Goal: Information Seeking & Learning: Check status

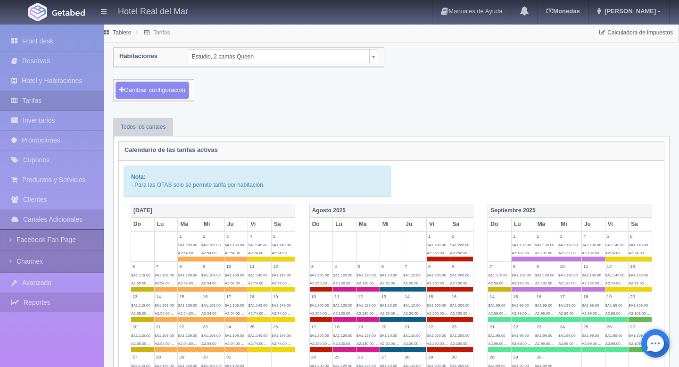
click at [32, 306] on link "Reportes" at bounding box center [52, 302] width 104 height 19
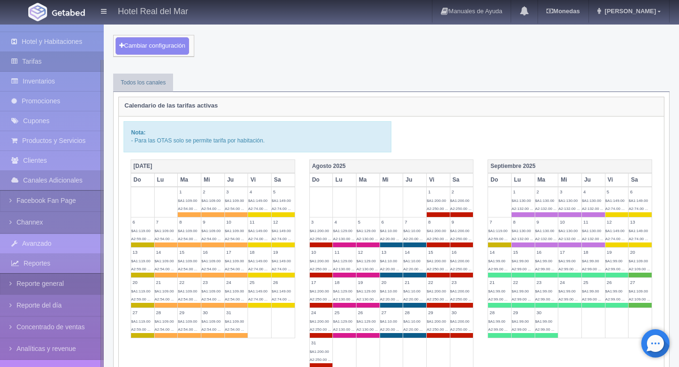
click at [40, 284] on link "Reporte general" at bounding box center [52, 283] width 104 height 21
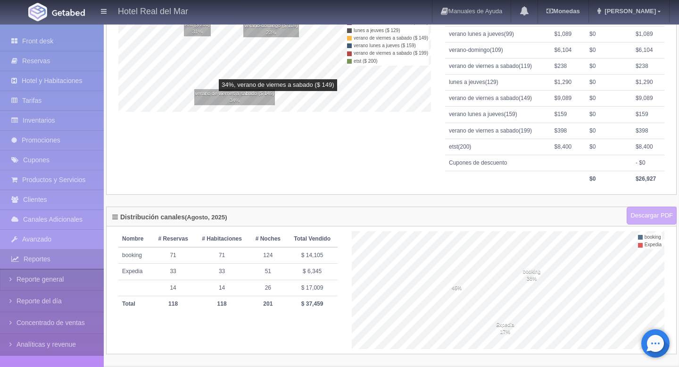
scroll to position [309, 0]
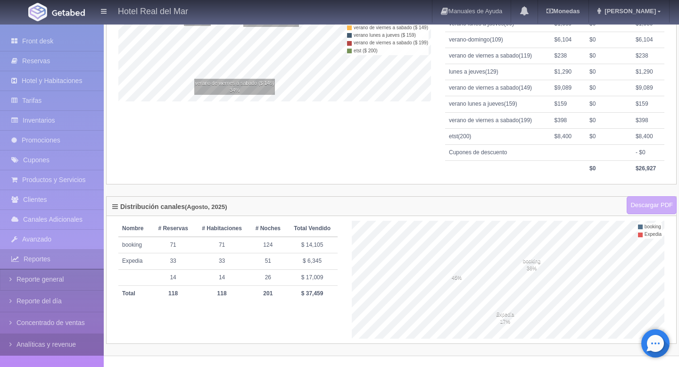
click at [62, 340] on link "Analíticas y revenue" at bounding box center [52, 344] width 104 height 21
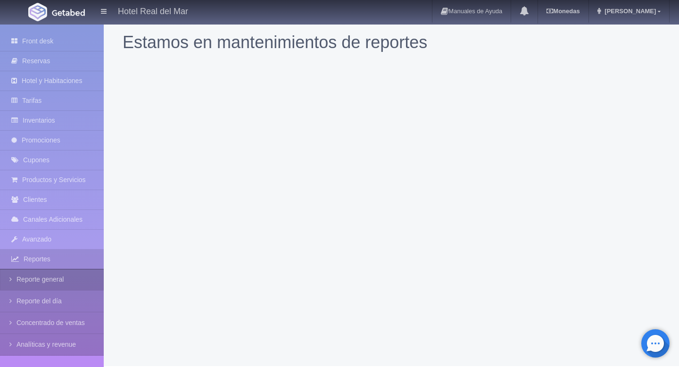
click at [45, 282] on link "Reporte general" at bounding box center [52, 279] width 104 height 21
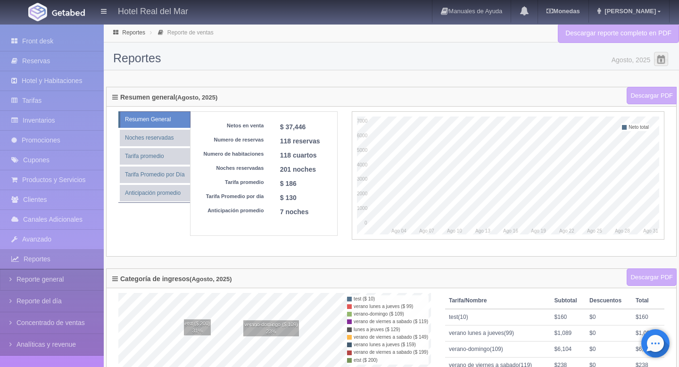
click at [304, 258] on div "Resumen general (Agosto, 2025) Descargar PDF Resumen General Noches reservadas …" at bounding box center [391, 178] width 585 height 182
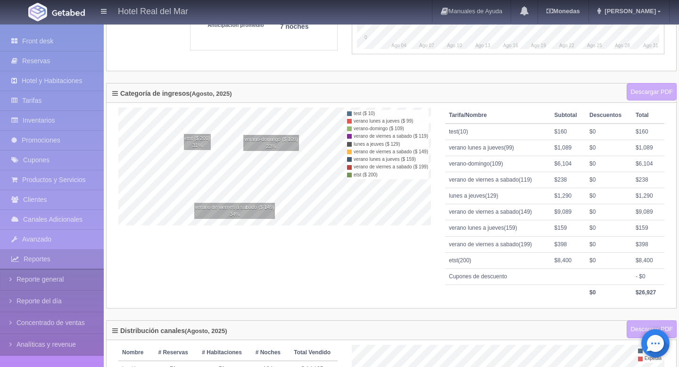
scroll to position [309, 0]
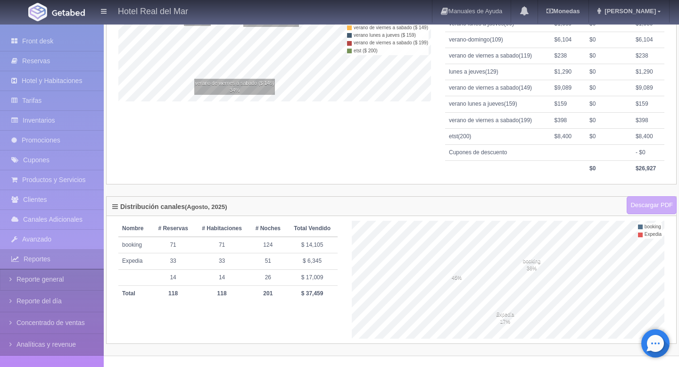
click at [116, 206] on icon at bounding box center [115, 206] width 6 height 7
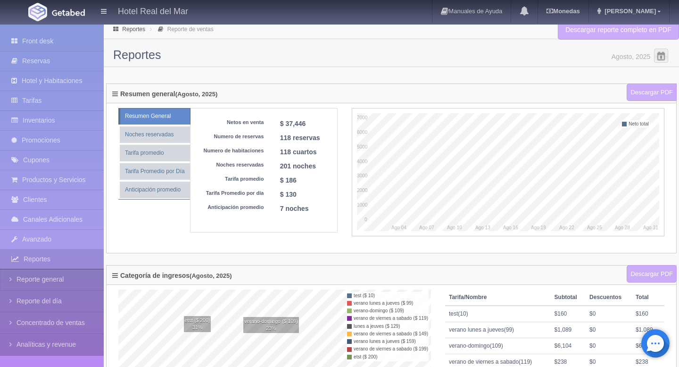
scroll to position [0, 0]
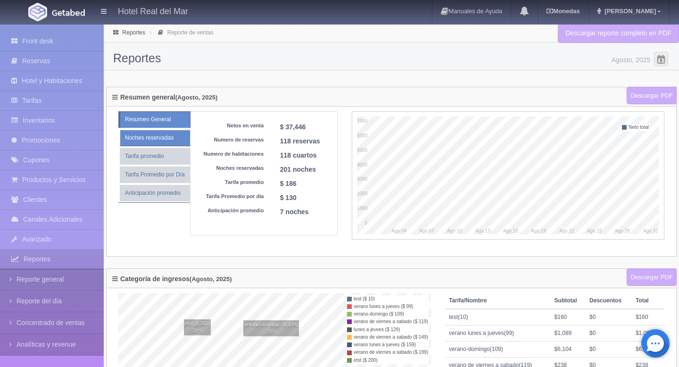
click at [173, 141] on link "Noches reservadas" at bounding box center [155, 138] width 70 height 17
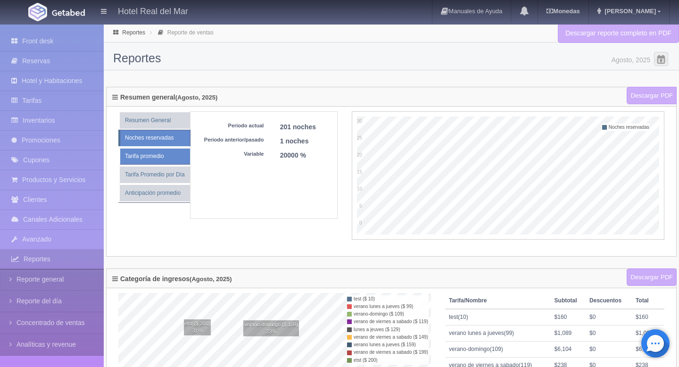
click at [167, 155] on link "Tarifa promedio" at bounding box center [155, 156] width 70 height 17
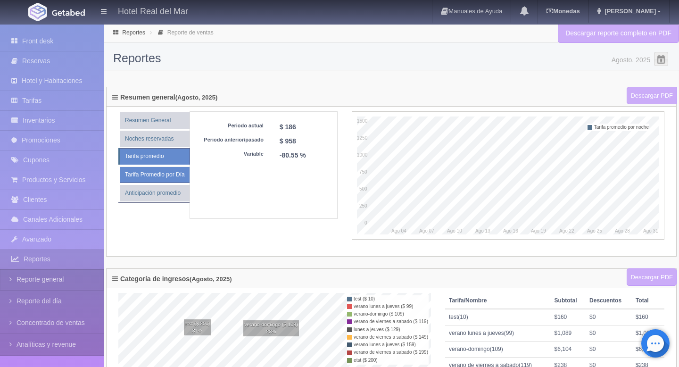
click at [164, 170] on link "Tarifa Promedio por Día" at bounding box center [155, 174] width 70 height 17
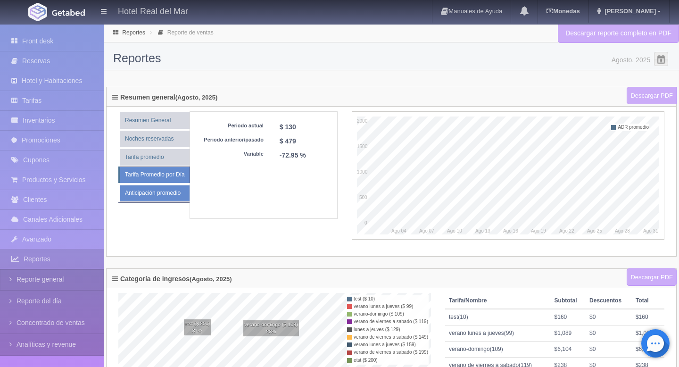
click at [160, 187] on link "Anticipación promedio" at bounding box center [155, 193] width 70 height 17
click at [198, 34] on link "Reporte de ventas" at bounding box center [190, 32] width 46 height 7
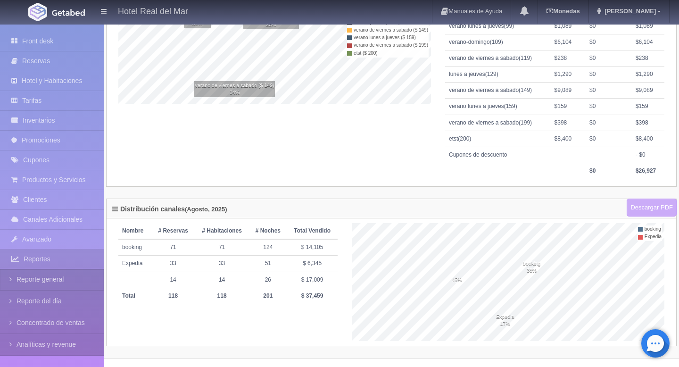
scroll to position [309, 0]
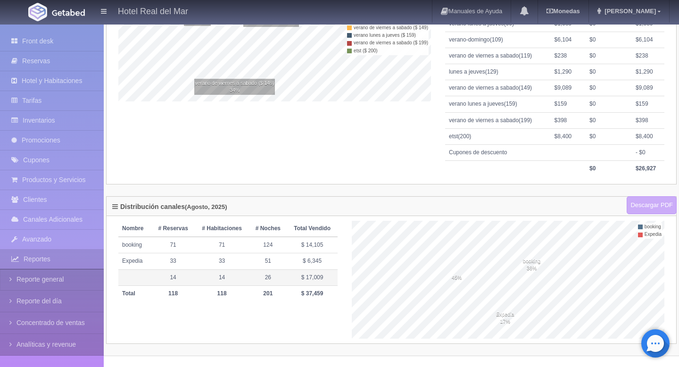
click at [173, 279] on td "14" at bounding box center [173, 277] width 43 height 16
click at [167, 279] on td "14" at bounding box center [173, 277] width 43 height 16
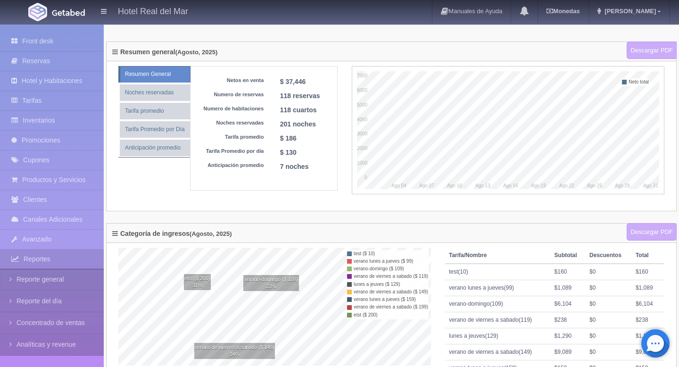
scroll to position [0, 0]
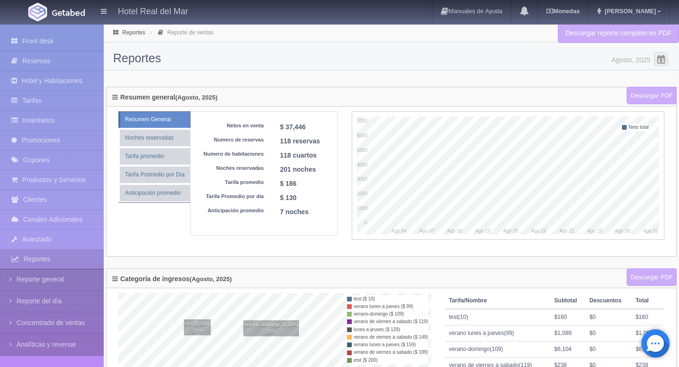
click at [200, 36] on li "Reporte de ventas" at bounding box center [182, 32] width 68 height 9
click at [195, 34] on link "Reporte de ventas" at bounding box center [190, 32] width 46 height 7
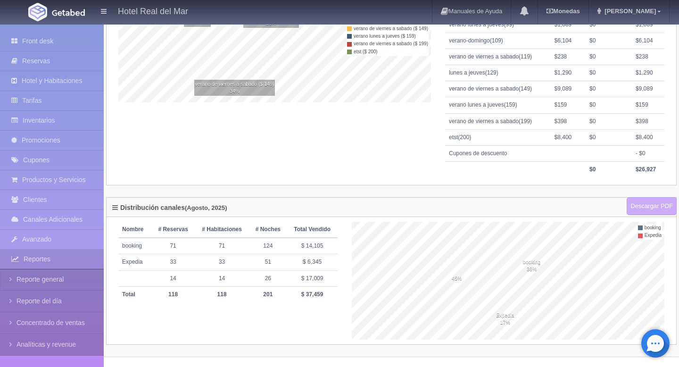
scroll to position [309, 0]
click at [633, 210] on link "Descargar PDF" at bounding box center [652, 205] width 50 height 18
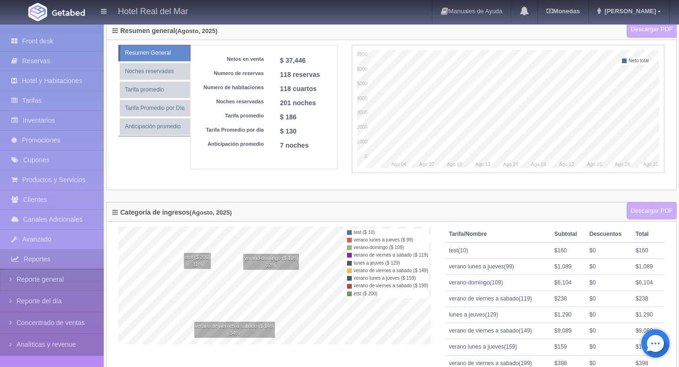
scroll to position [55, 0]
